Goal: Information Seeking & Learning: Learn about a topic

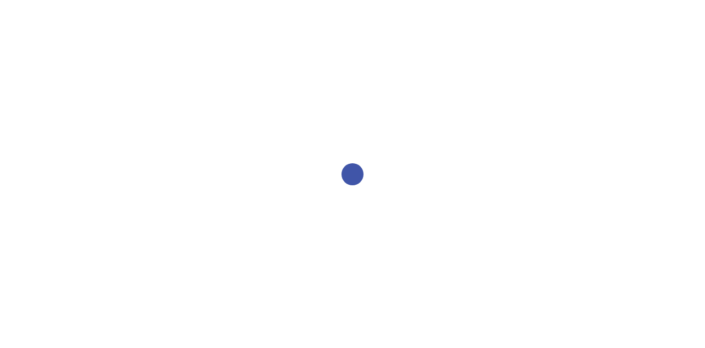
select select "2bed604d-1099-4043-b1bc-2365e8740244"
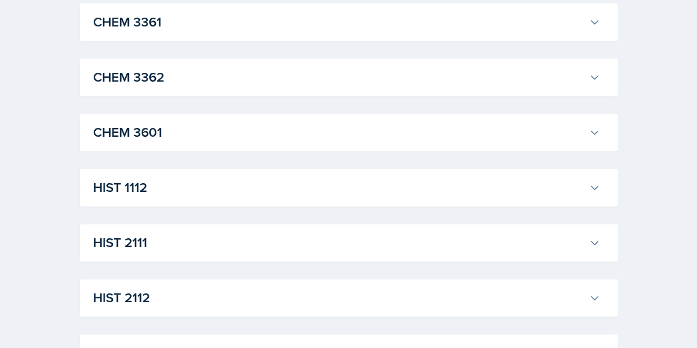
scroll to position [792, 0]
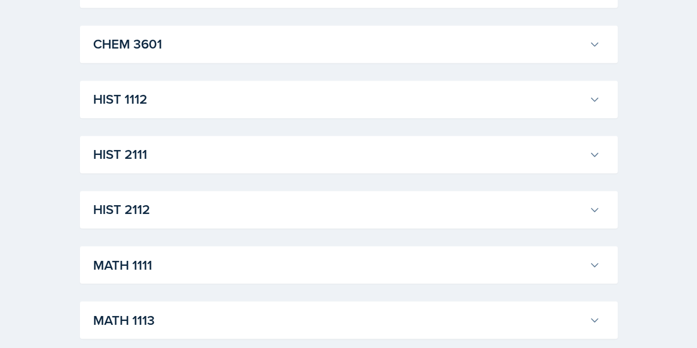
click at [148, 100] on h3 "HIST 1112" at bounding box center [338, 99] width 491 height 20
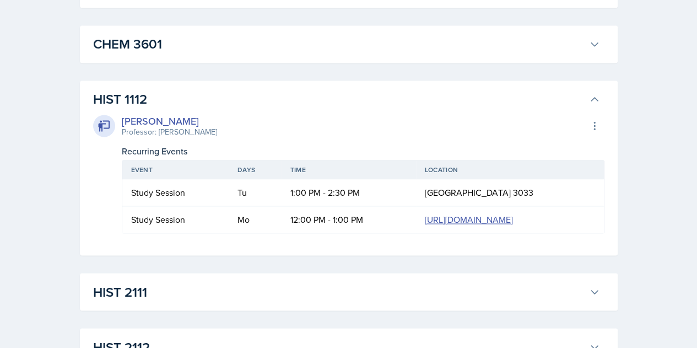
click at [171, 102] on h3 "HIST 1112" at bounding box center [338, 99] width 491 height 20
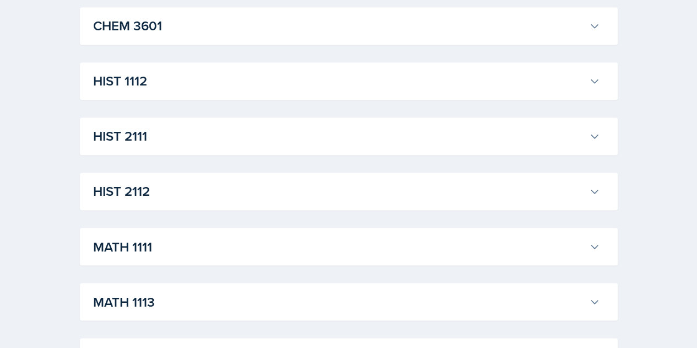
scroll to position [811, 0]
click at [151, 181] on h3 "HIST 2112" at bounding box center [338, 191] width 491 height 20
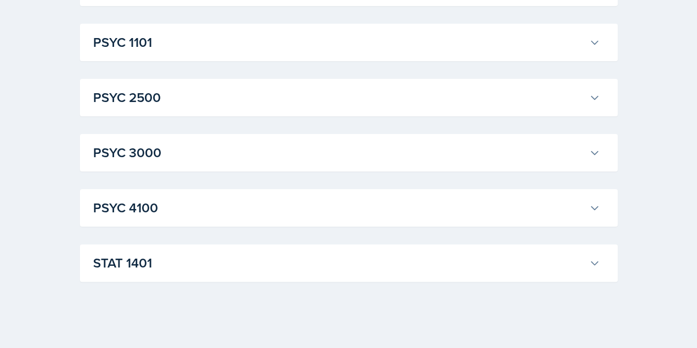
scroll to position [2108, 0]
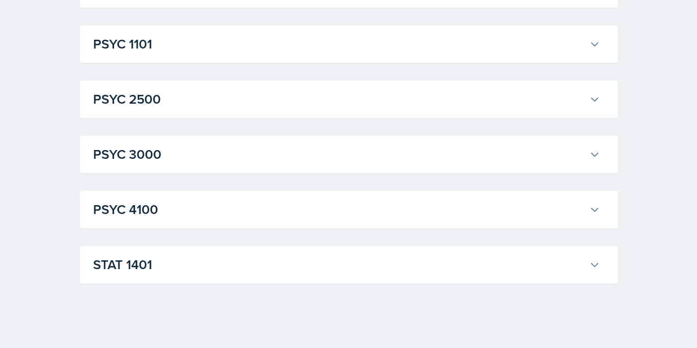
click at [158, 275] on div "STAT [GEOGRAPHIC_DATA][PERSON_NAME] Professor: [PERSON_NAME] Export to Google C…" at bounding box center [349, 264] width 538 height 37
click at [161, 265] on h3 "STAT 1401" at bounding box center [338, 264] width 491 height 20
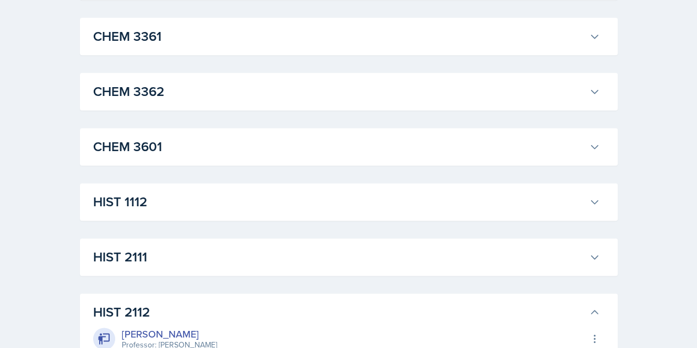
scroll to position [685, 0]
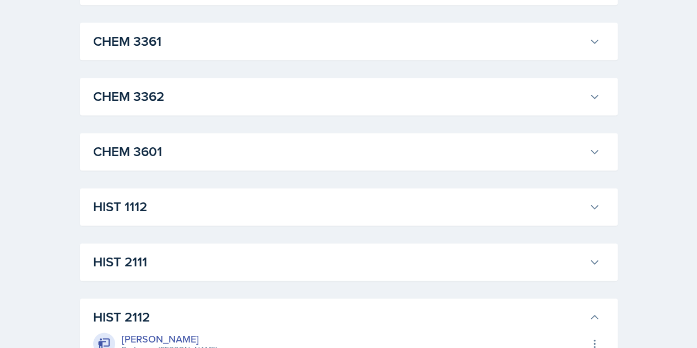
click at [181, 307] on h3 "HIST 2112" at bounding box center [338, 317] width 491 height 20
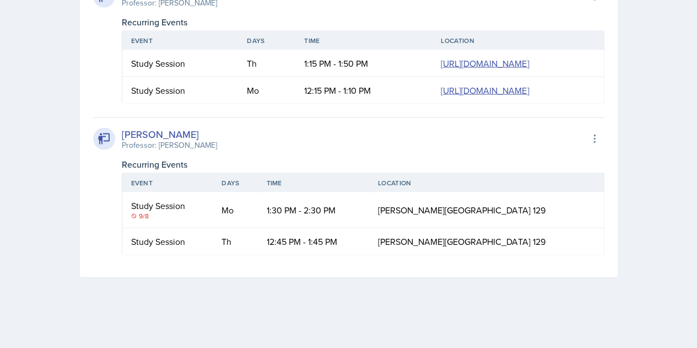
scroll to position [3264, 0]
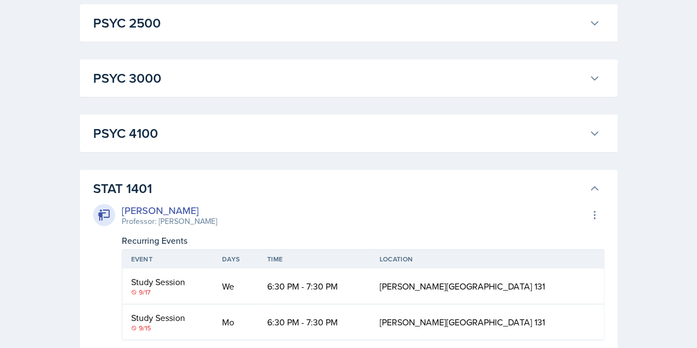
click at [167, 189] on h3 "STAT 1401" at bounding box center [338, 188] width 491 height 20
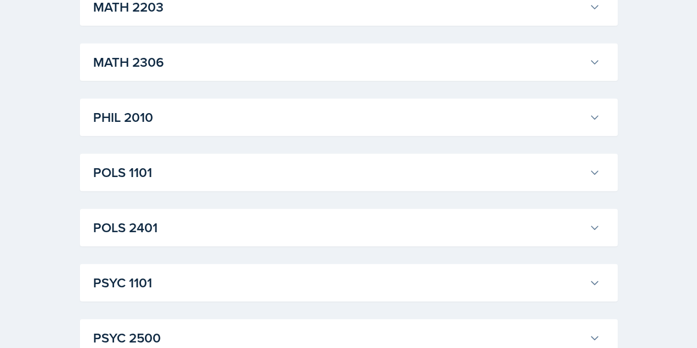
scroll to position [1379, 0]
click at [127, 179] on h3 "POLS 1101" at bounding box center [338, 173] width 491 height 20
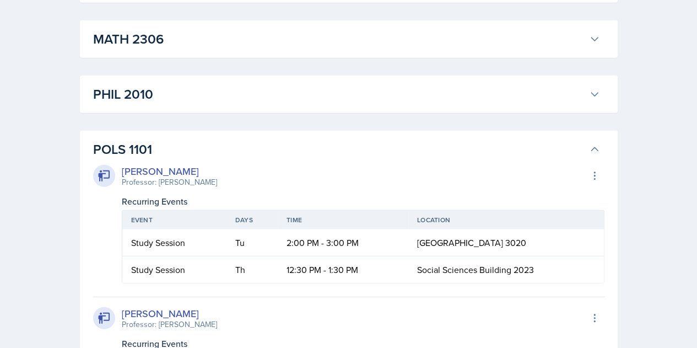
scroll to position [1404, 0]
click at [178, 138] on h3 "POLS 1101" at bounding box center [338, 148] width 491 height 20
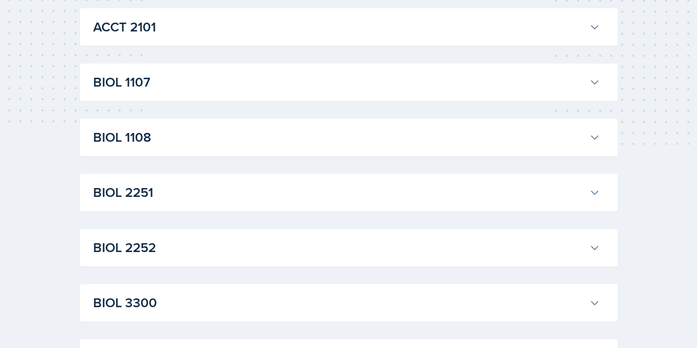
scroll to position [203, 0]
click at [166, 77] on h3 "BIOL 1107" at bounding box center [338, 83] width 491 height 20
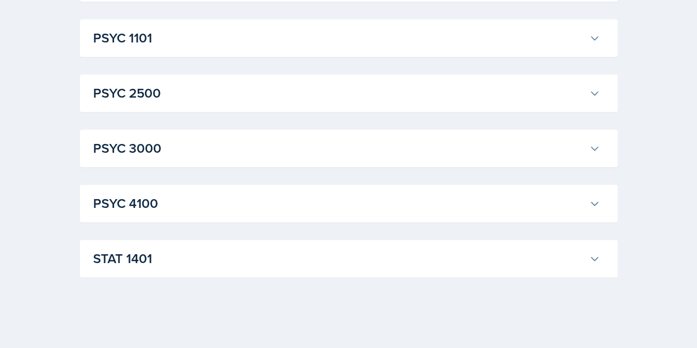
scroll to position [2779, 0]
click at [170, 273] on div "STAT [GEOGRAPHIC_DATA][PERSON_NAME] Professor: [PERSON_NAME] Export to Google C…" at bounding box center [349, 258] width 538 height 37
click at [173, 270] on button "STAT 1401" at bounding box center [346, 258] width 511 height 24
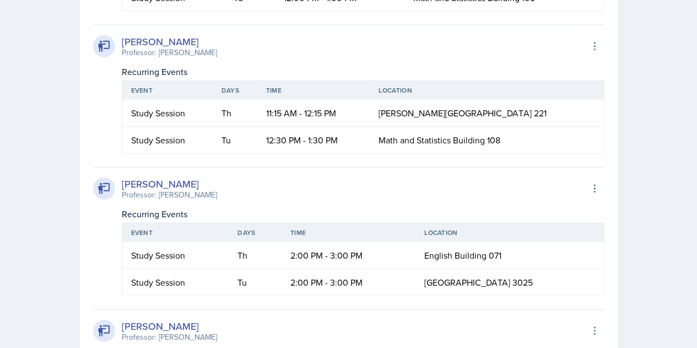
scroll to position [3572, 0]
